Goal: Navigation & Orientation: Find specific page/section

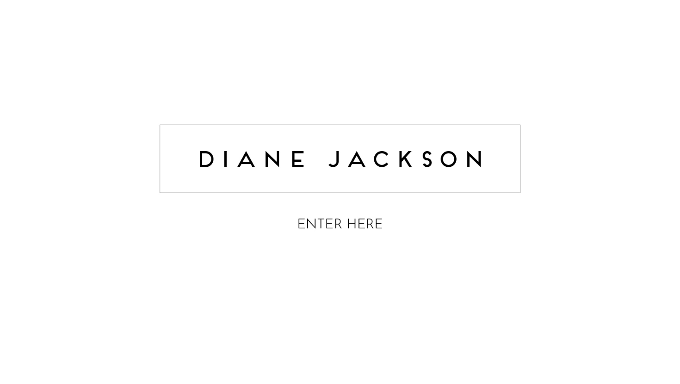
click at [367, 224] on img at bounding box center [340, 179] width 370 height 147
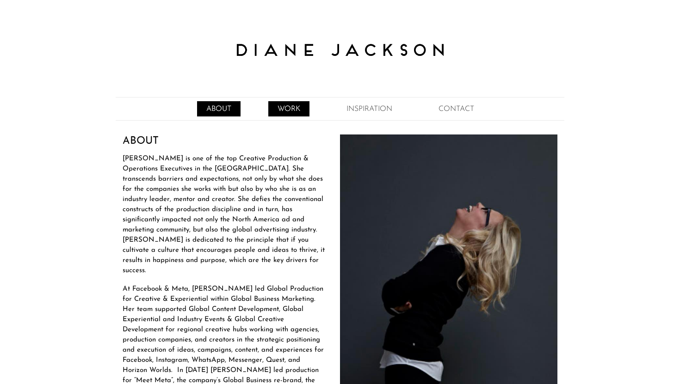
click at [292, 108] on link "WORK" at bounding box center [288, 108] width 41 height 15
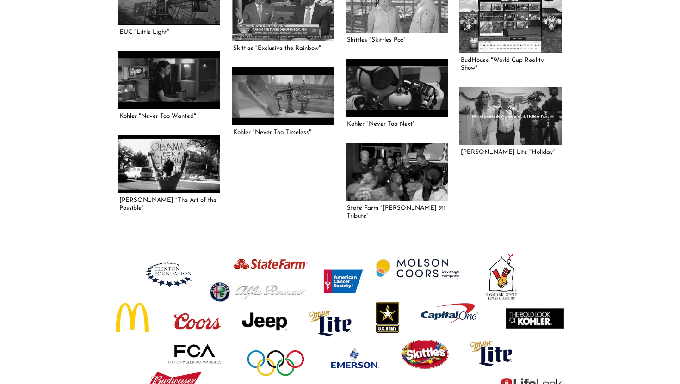
scroll to position [1331, 0]
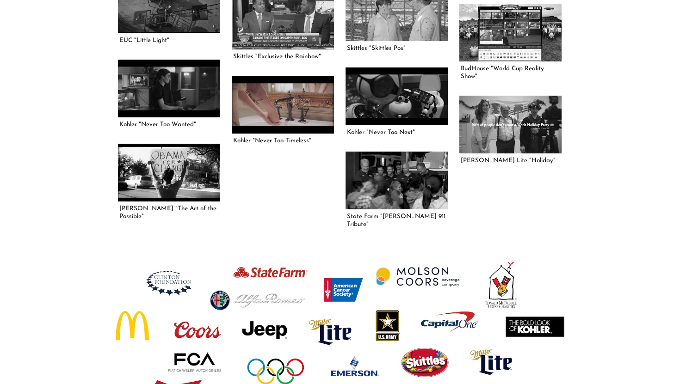
click at [299, 108] on link at bounding box center [283, 104] width 102 height 57
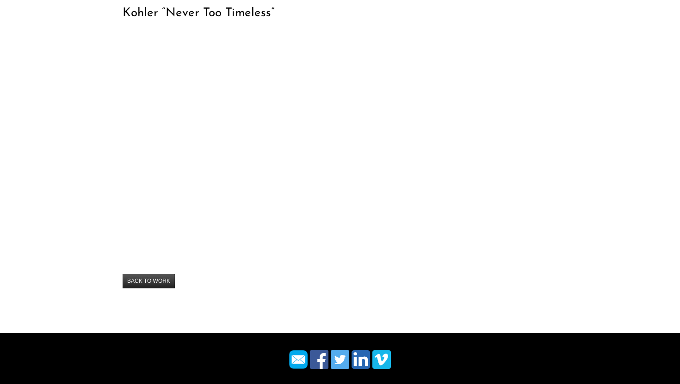
scroll to position [127, 0]
